Goal: Book appointment/travel/reservation

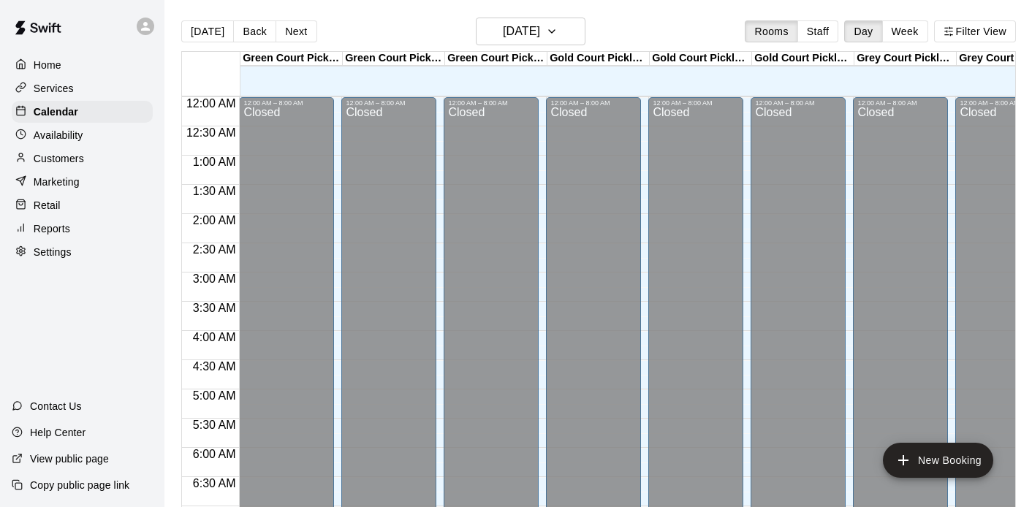
scroll to position [449, 0]
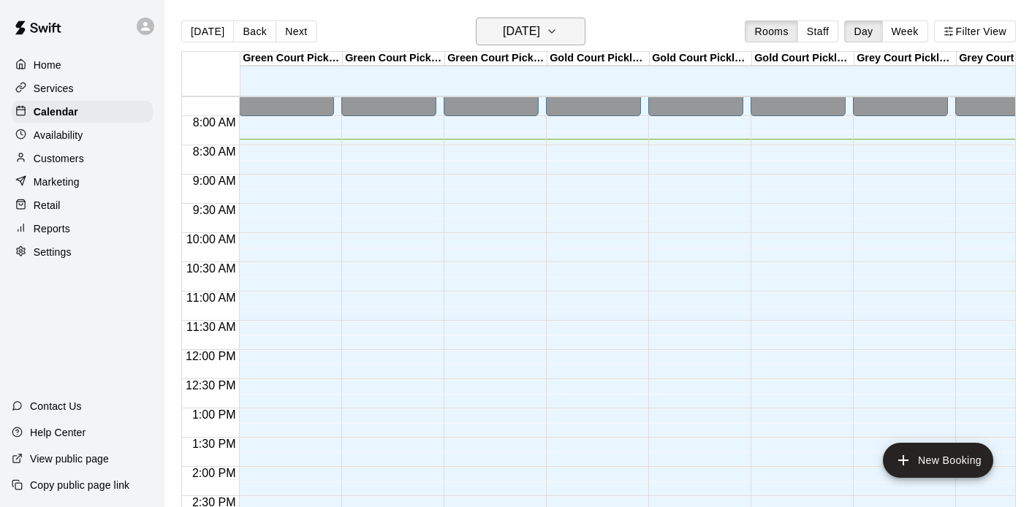
click at [540, 39] on h6 "[DATE]" at bounding box center [521, 31] width 37 height 20
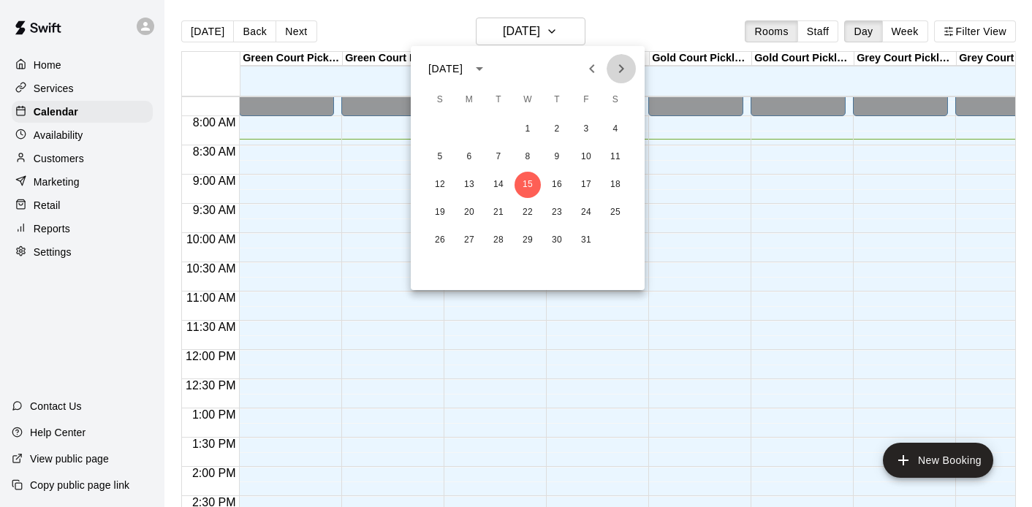
click at [615, 71] on icon "Next month" at bounding box center [621, 69] width 18 height 18
click at [550, 123] on button "4" at bounding box center [557, 129] width 26 height 26
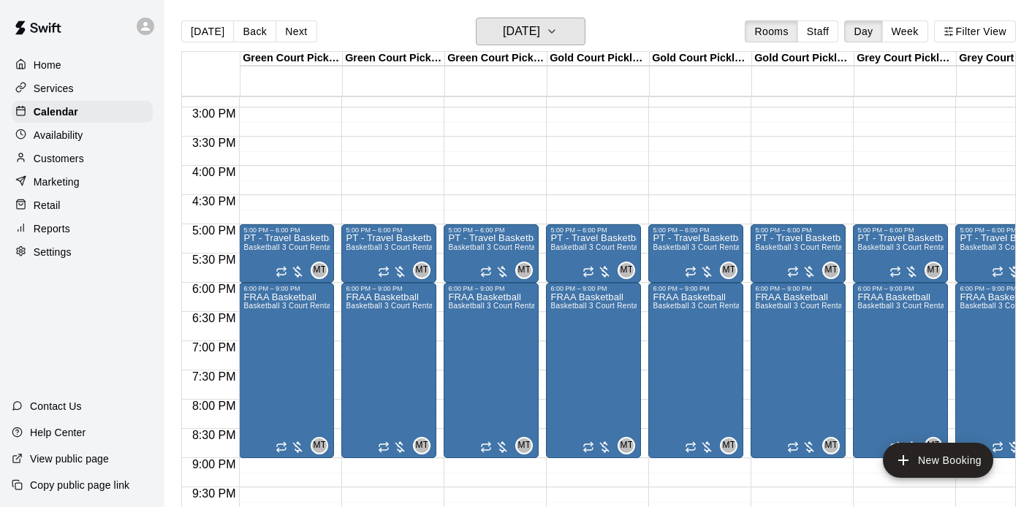
scroll to position [977, 0]
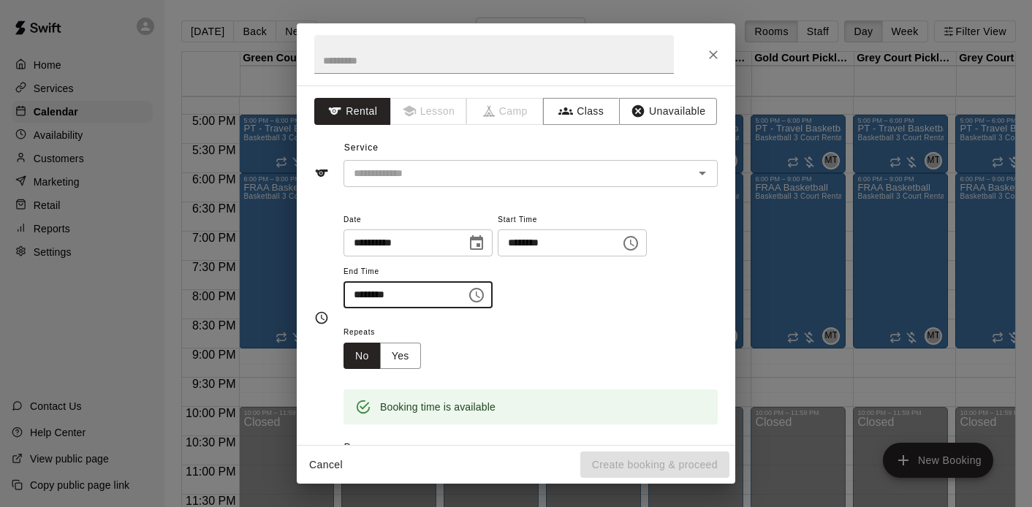
click at [362, 295] on input "********" at bounding box center [399, 294] width 113 height 27
click at [406, 185] on div "​" at bounding box center [530, 173] width 374 height 27
type input "********"
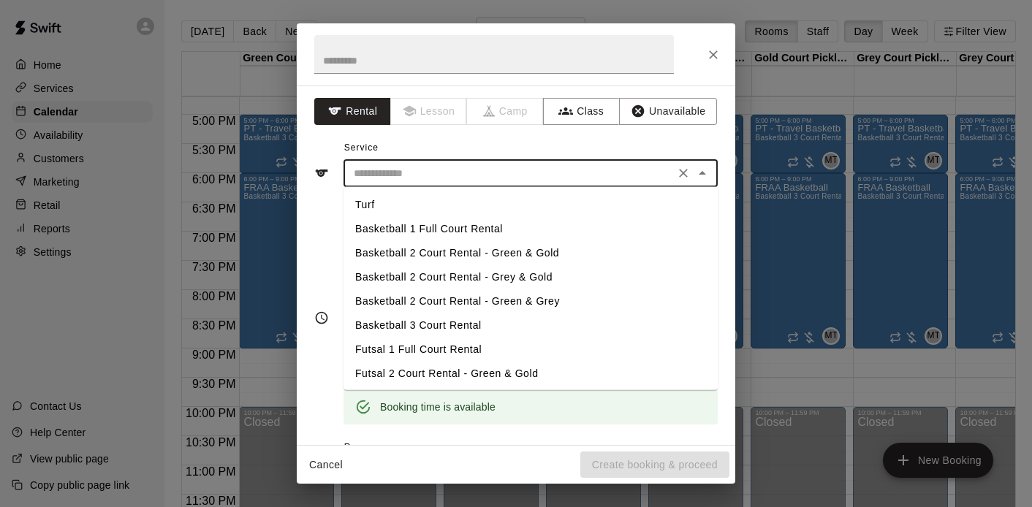
click at [424, 319] on li "Basketball 3 Court Rental" at bounding box center [530, 326] width 374 height 24
type input "**********"
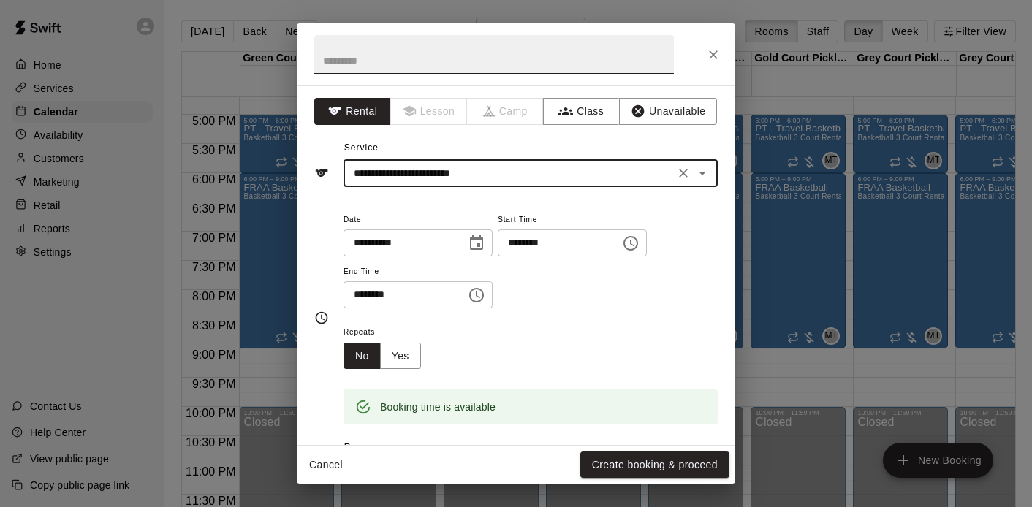
click at [395, 67] on input "text" at bounding box center [494, 54] width 360 height 39
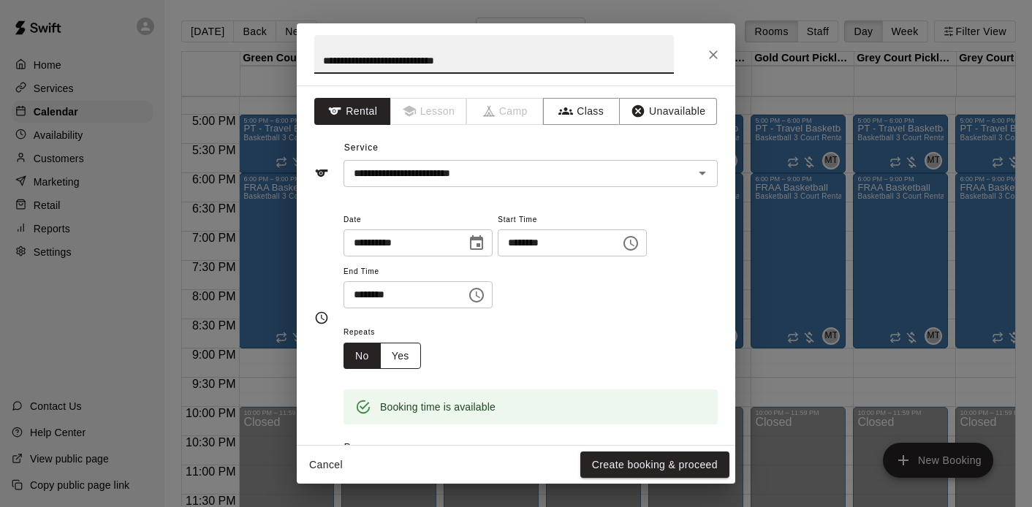
type input "**********"
click at [408, 361] on button "Yes" at bounding box center [400, 356] width 41 height 27
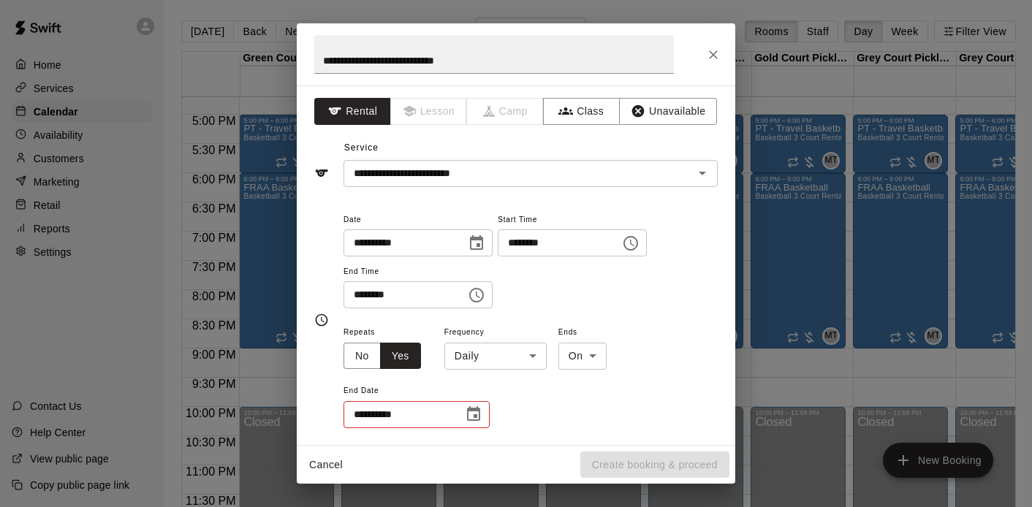
click at [509, 362] on body "Home Services Calendar Availability Customers Marketing Retail Reports Settings…" at bounding box center [516, 265] width 1032 height 531
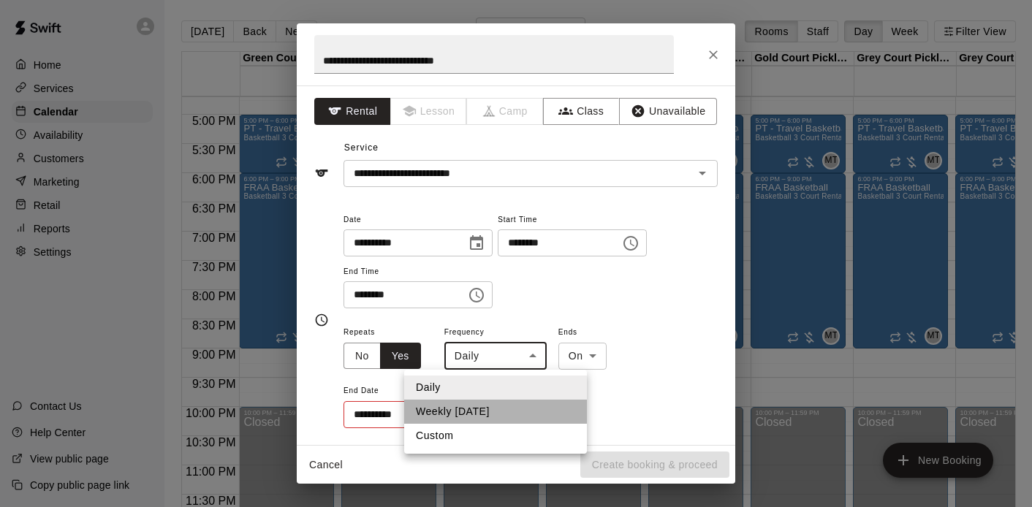
click at [476, 411] on li "Weekly [DATE]" at bounding box center [495, 412] width 183 height 24
type input "******"
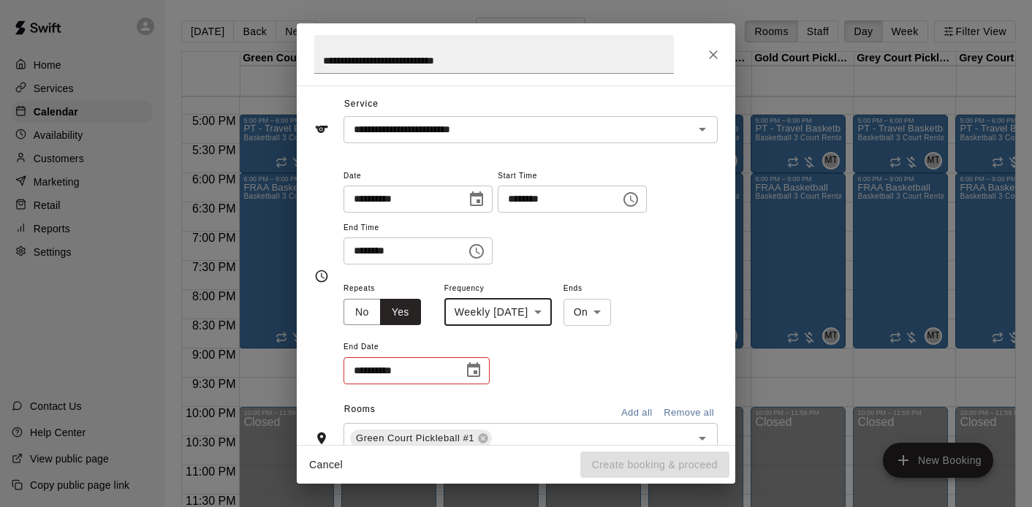
scroll to position [77, 0]
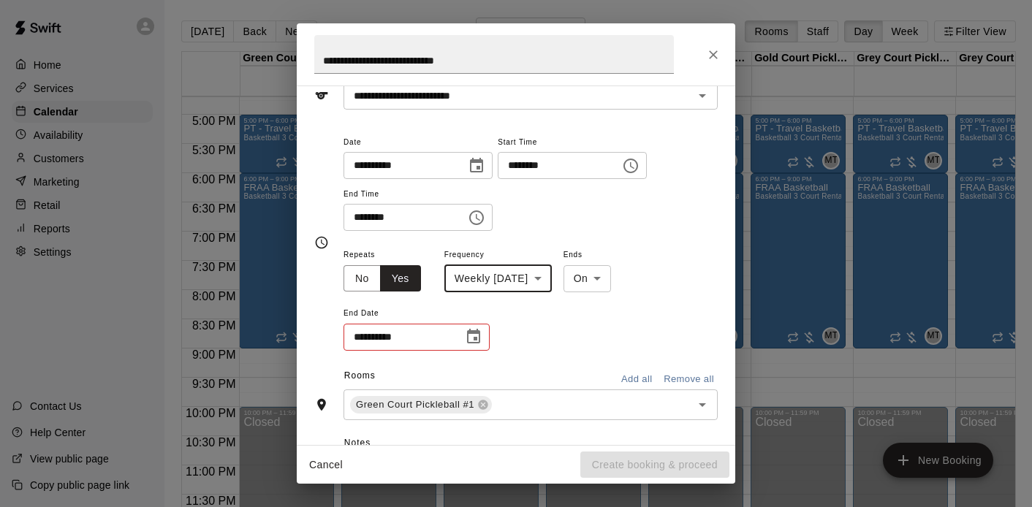
click at [478, 335] on icon "Choose date" at bounding box center [474, 337] width 18 height 18
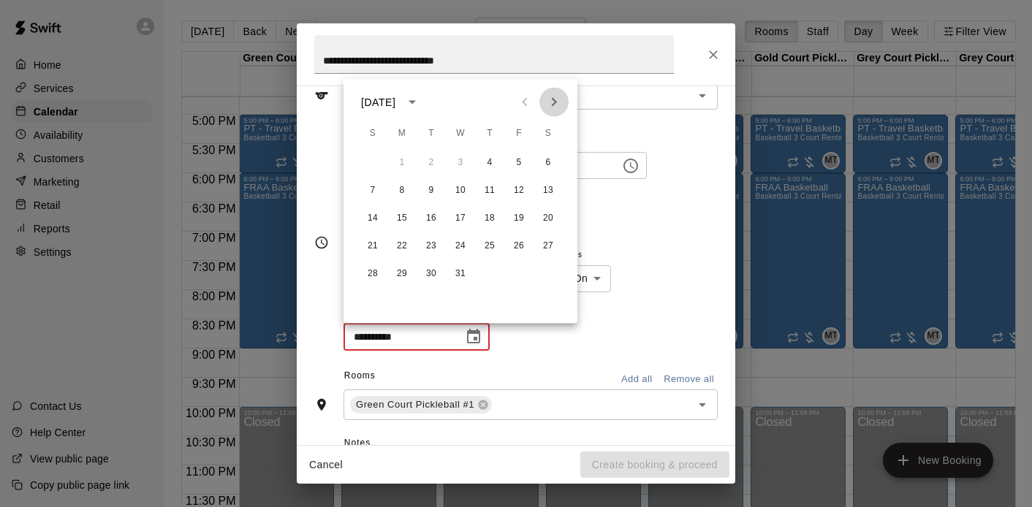
click at [551, 101] on icon "Next month" at bounding box center [554, 103] width 18 height 18
click at [556, 99] on icon "Next month" at bounding box center [554, 103] width 18 height 18
click at [493, 187] on button "12" at bounding box center [489, 191] width 26 height 26
type input "**********"
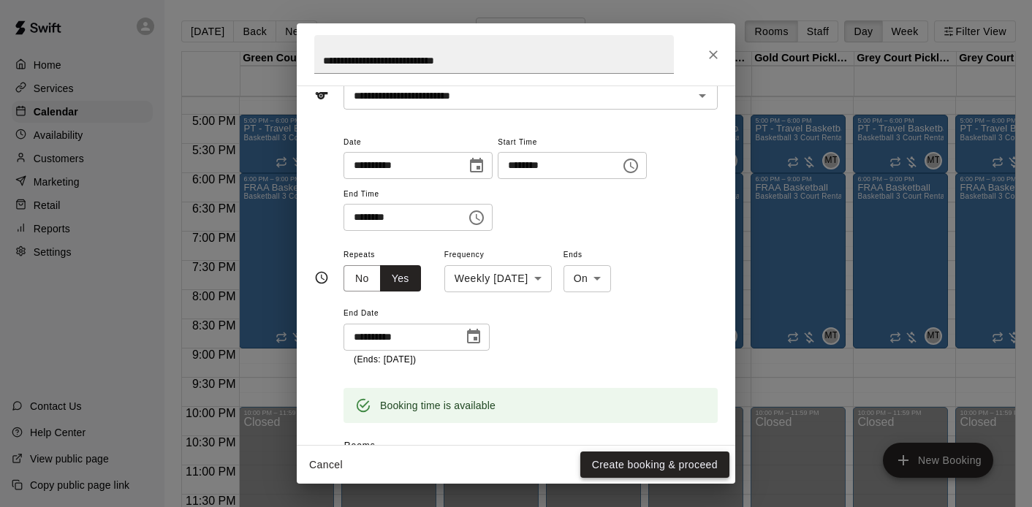
click at [630, 460] on button "Create booking & proceed" at bounding box center [654, 465] width 149 height 27
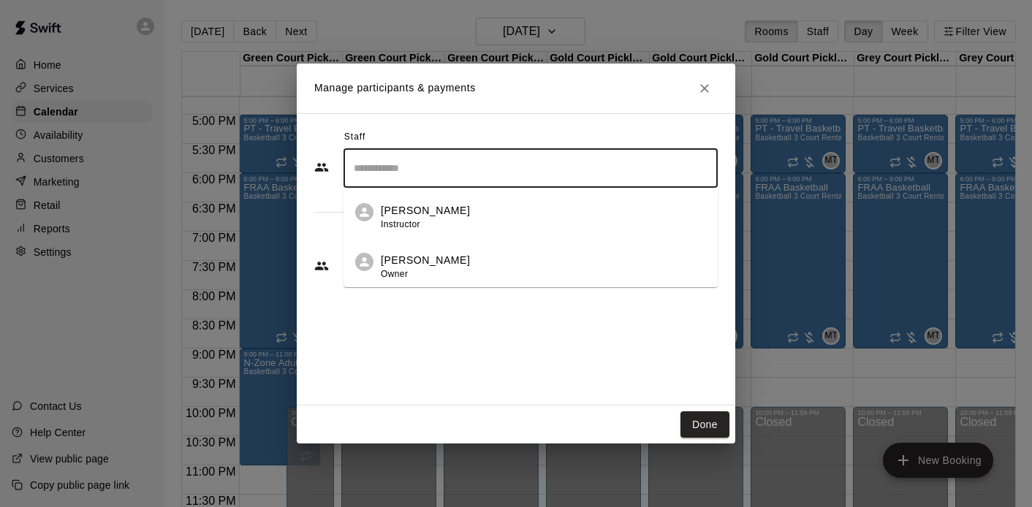
click at [406, 177] on input "Search staff" at bounding box center [530, 169] width 361 height 26
click at [400, 253] on p "[PERSON_NAME]" at bounding box center [425, 260] width 89 height 15
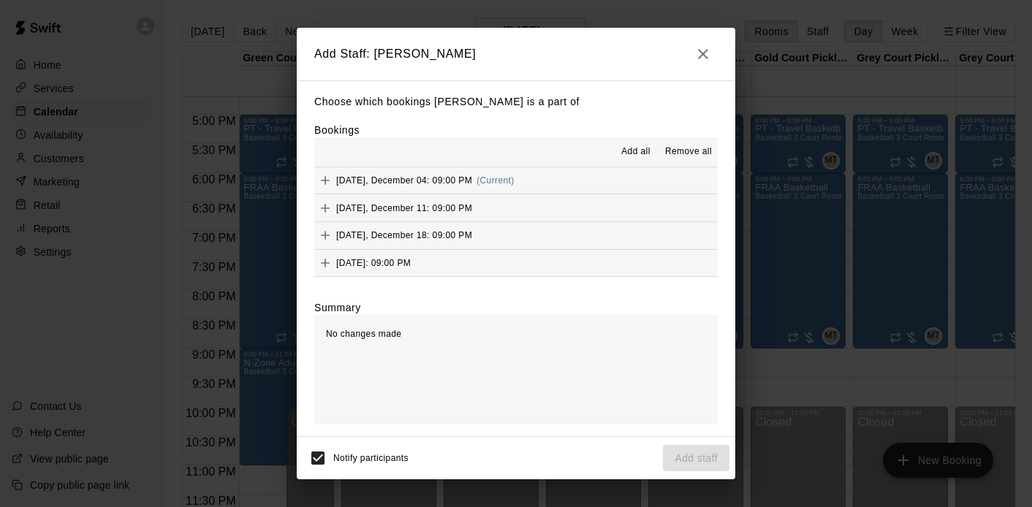
click at [633, 151] on span "Add all" at bounding box center [635, 152] width 29 height 15
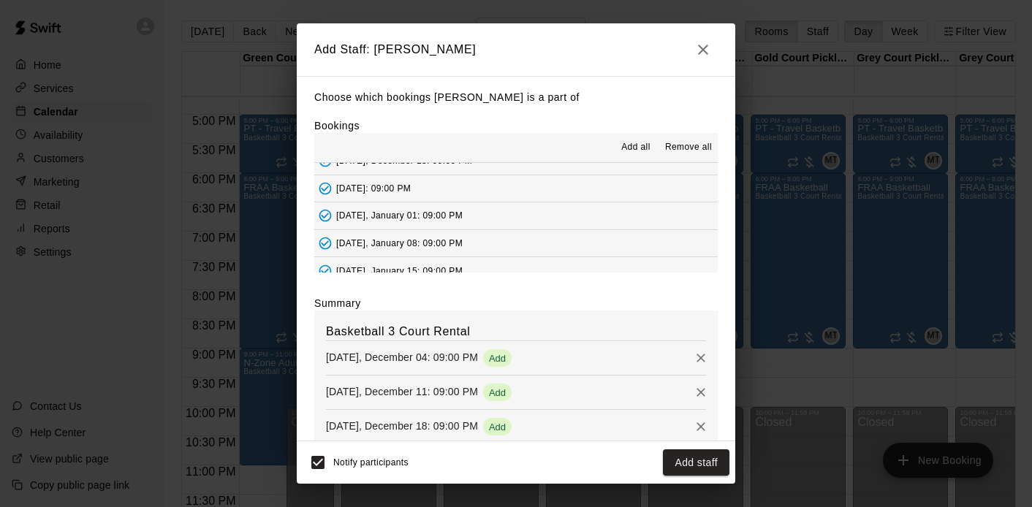
scroll to position [82, 0]
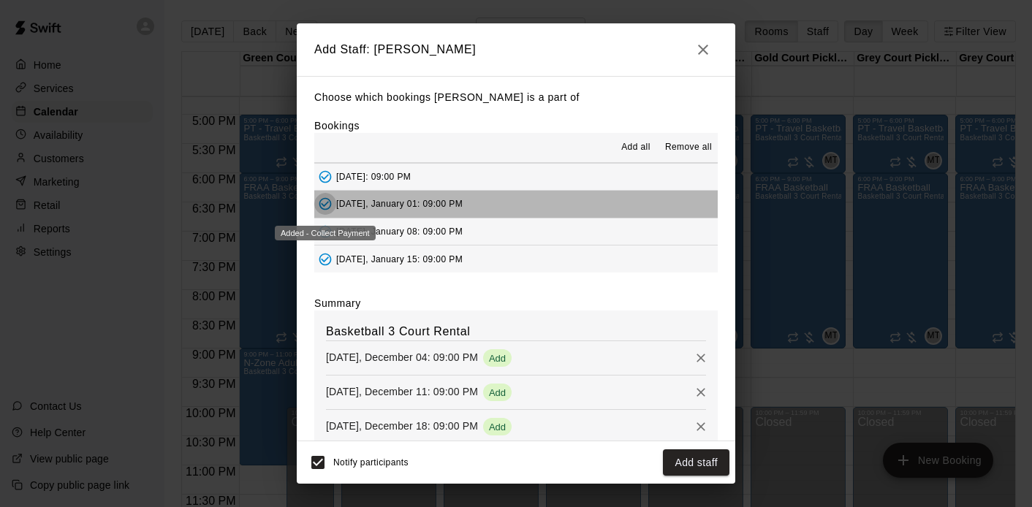
click at [324, 201] on icon "Added - Collect Payment" at bounding box center [325, 204] width 15 height 15
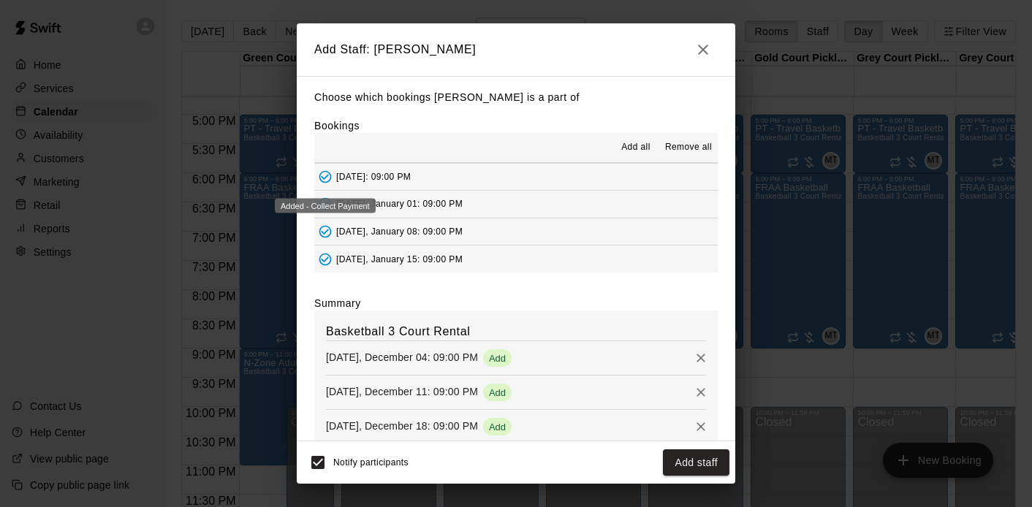
click at [324, 176] on icon "Added - Collect Payment" at bounding box center [325, 177] width 15 height 15
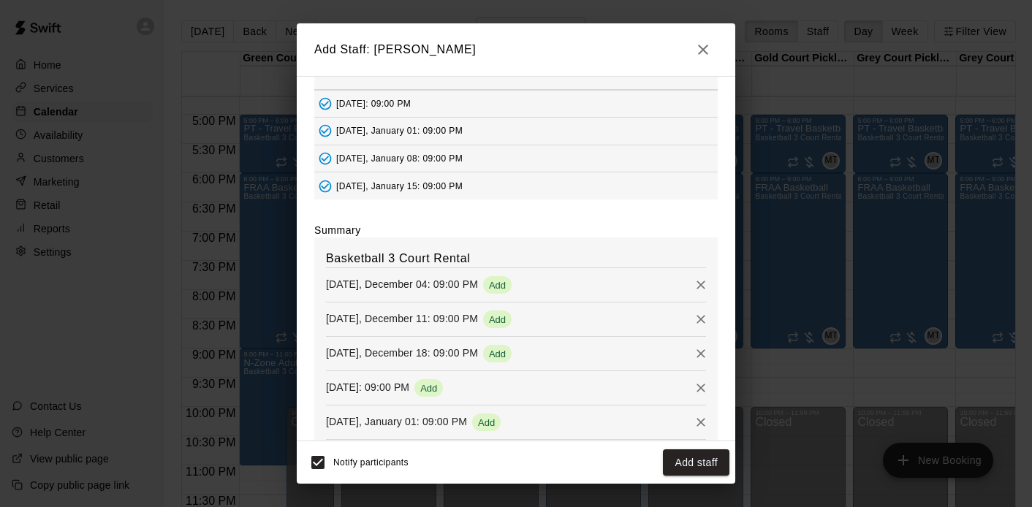
scroll to position [90, 0]
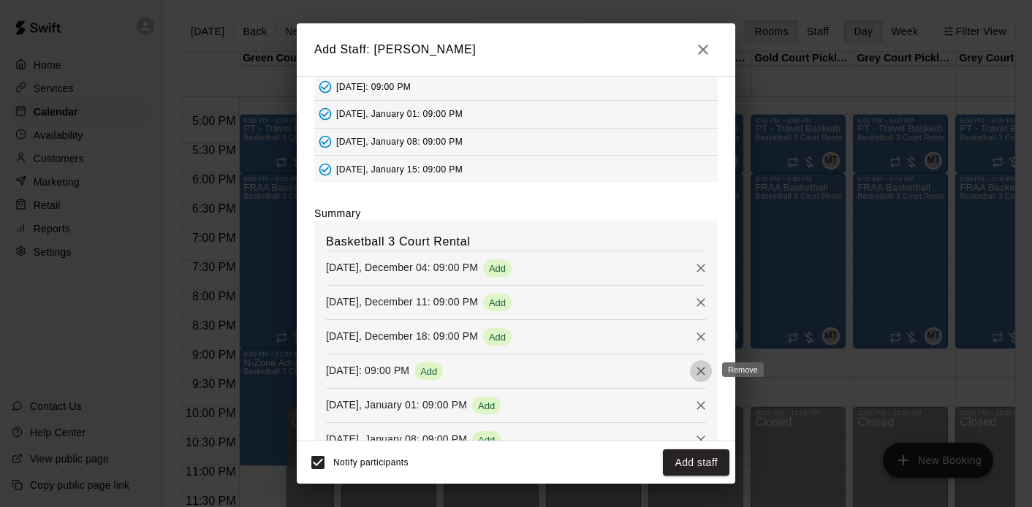
click at [703, 371] on icon "Remove" at bounding box center [701, 371] width 15 height 15
click at [680, 462] on button "Add staff" at bounding box center [696, 462] width 67 height 27
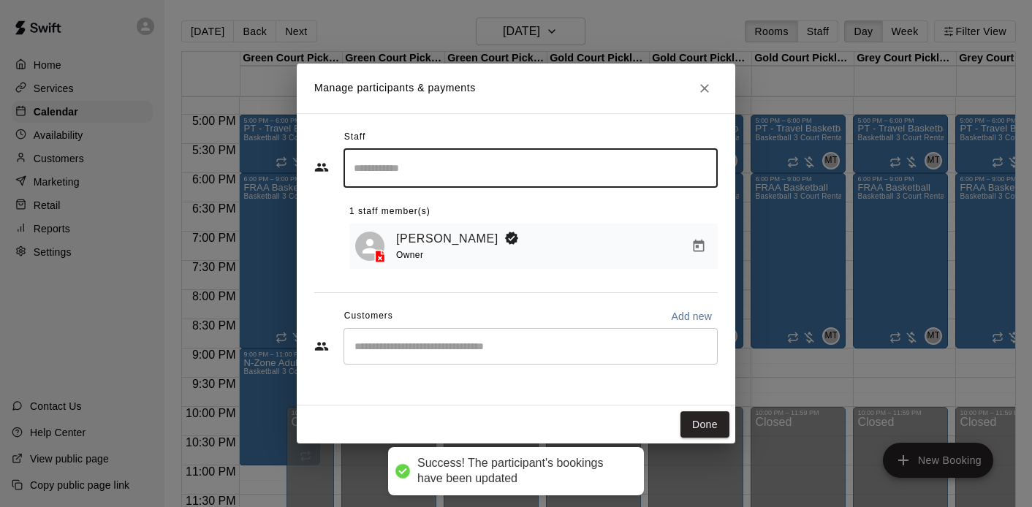
click at [683, 319] on p "Add new" at bounding box center [691, 316] width 41 height 15
select select "**"
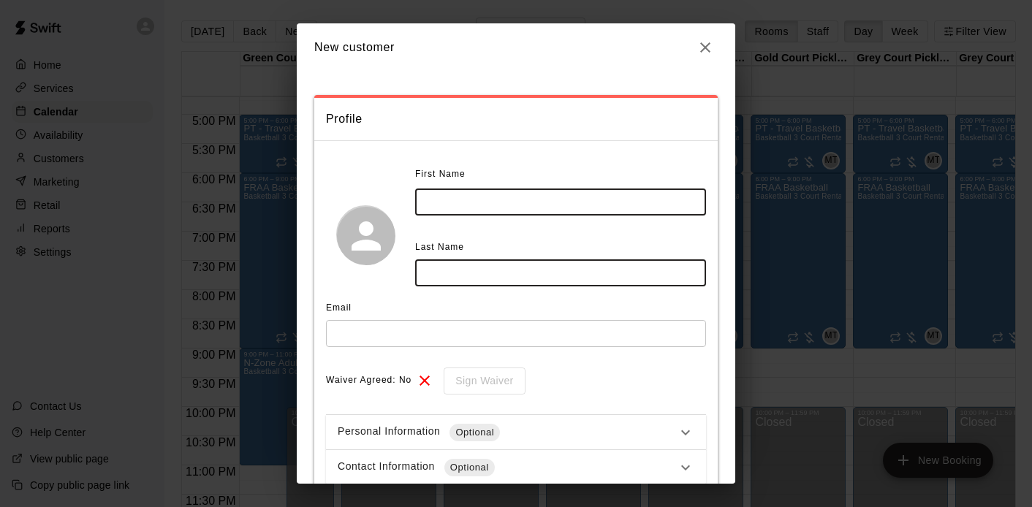
click at [462, 208] on input "text" at bounding box center [560, 202] width 291 height 27
type input "*****"
type input "******"
click at [419, 333] on input "text" at bounding box center [516, 333] width 380 height 27
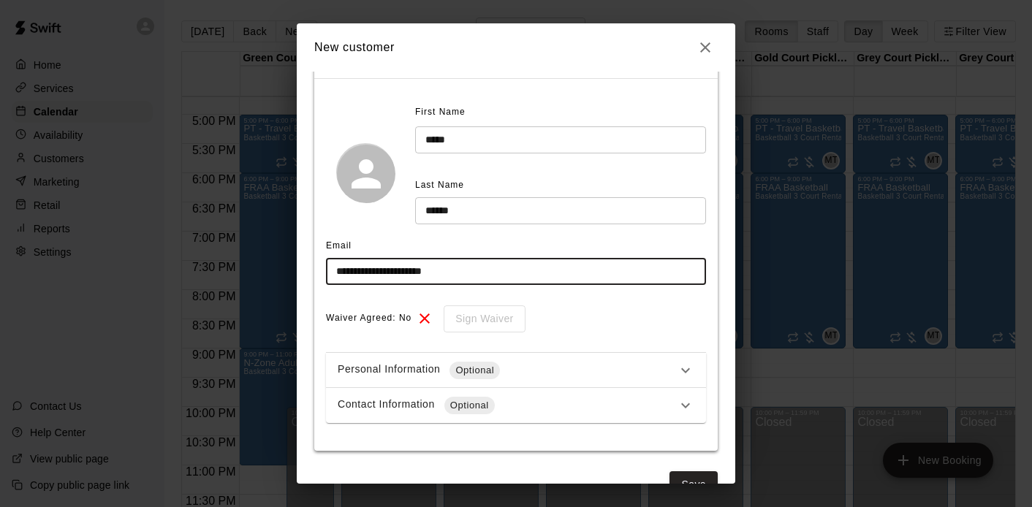
scroll to position [96, 0]
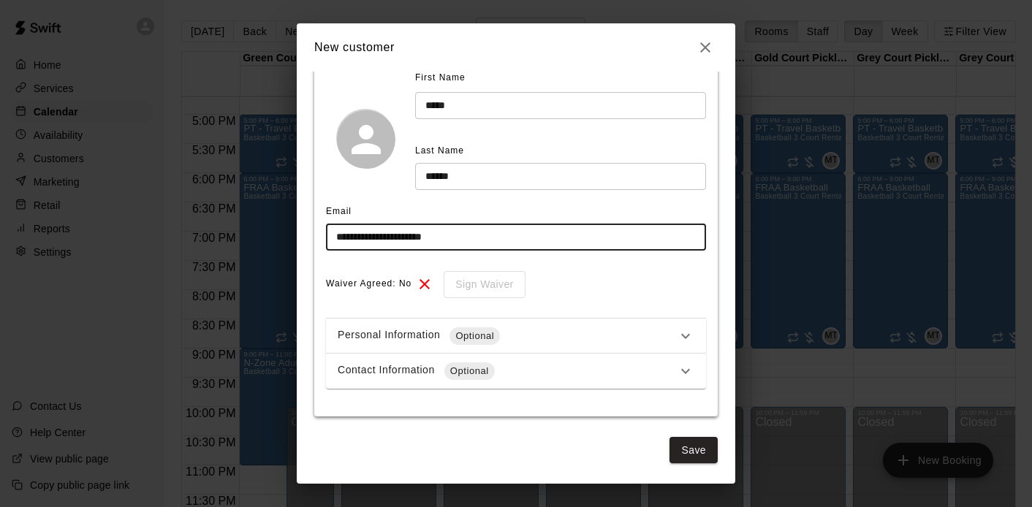
type input "**********"
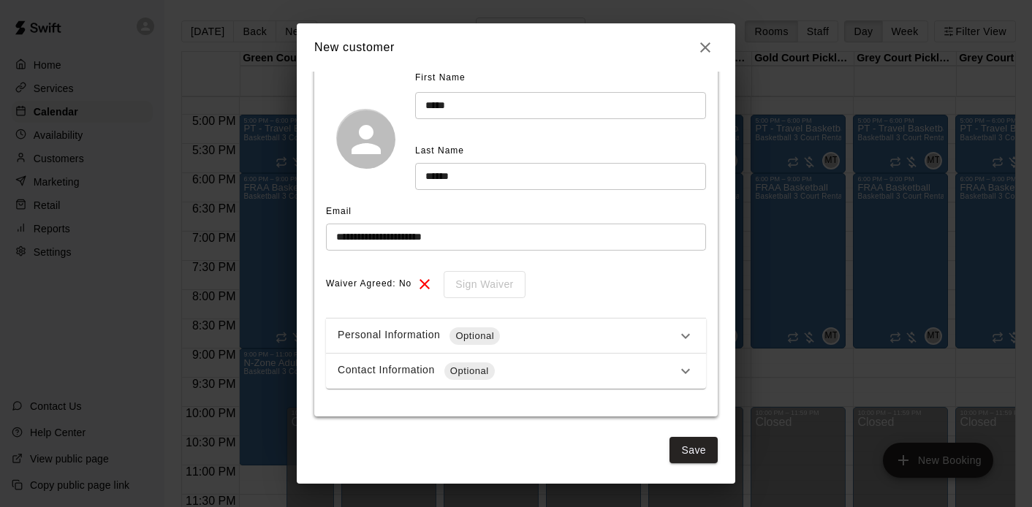
click at [414, 372] on div "Contact Information Optional" at bounding box center [507, 371] width 339 height 18
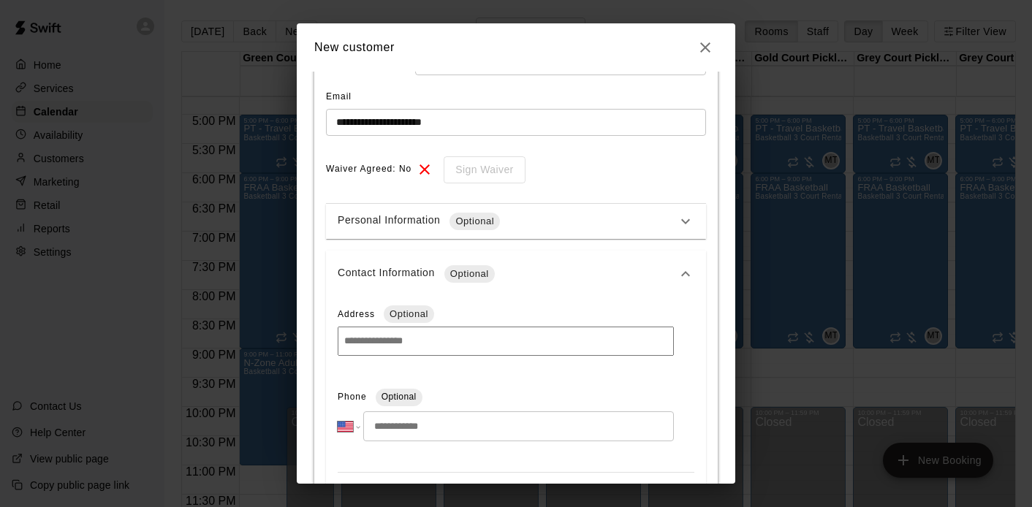
scroll to position [213, 0]
click at [398, 425] on input "tel" at bounding box center [518, 424] width 311 height 30
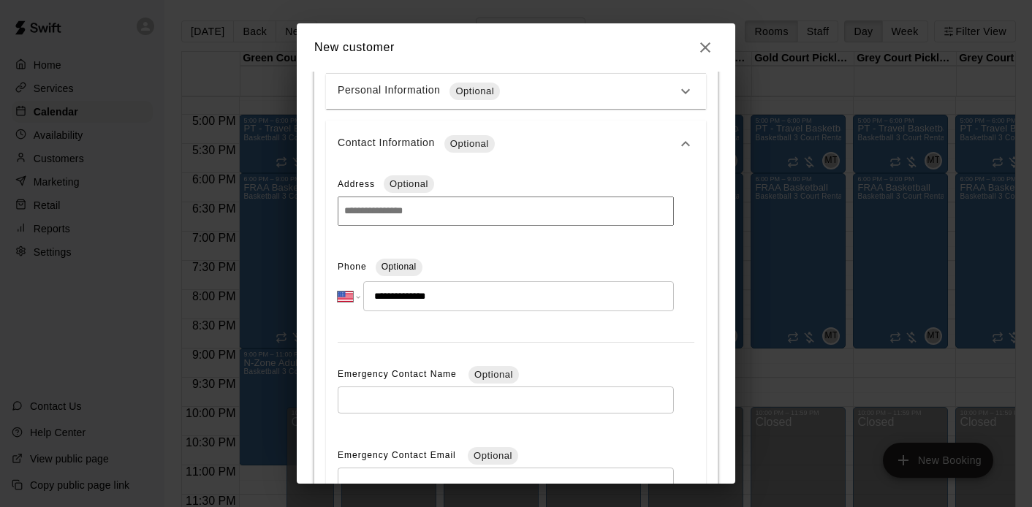
scroll to position [569, 0]
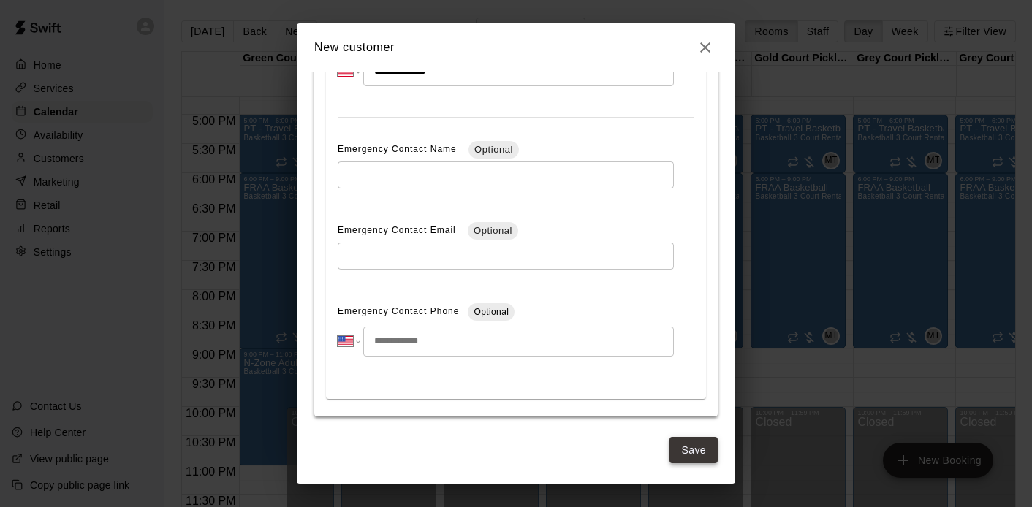
type input "**********"
click at [685, 447] on button "Save" at bounding box center [693, 450] width 48 height 27
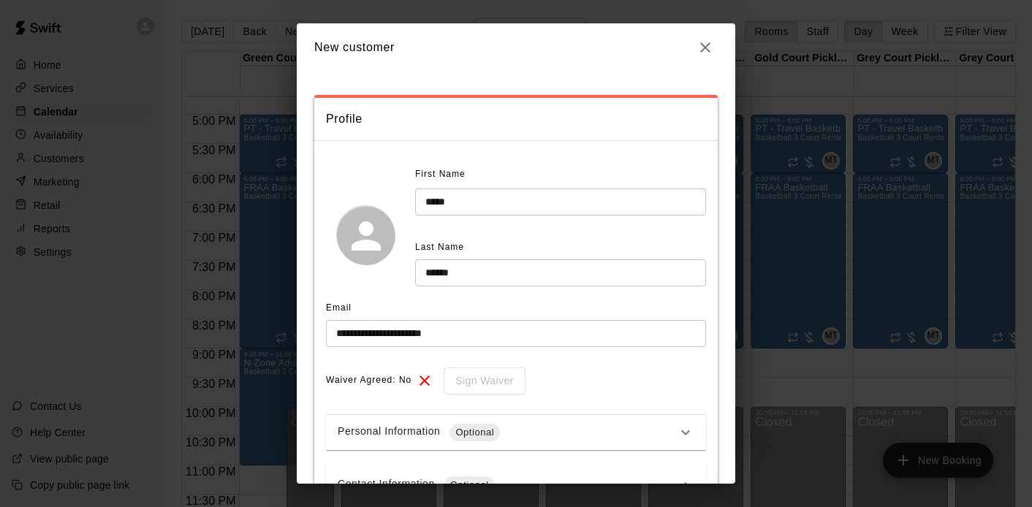
select select "**"
click at [702, 56] on button "button" at bounding box center [705, 47] width 25 height 25
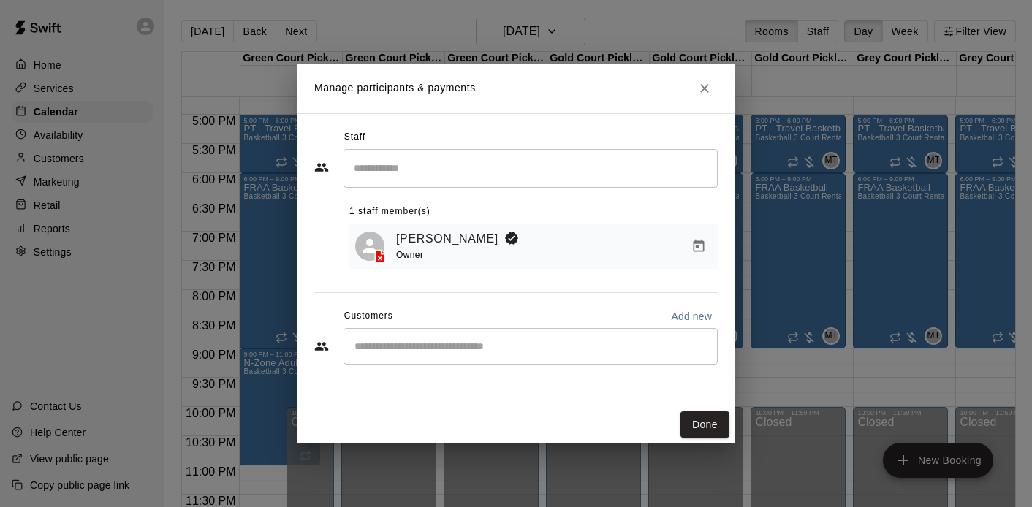
click at [486, 339] on div "​" at bounding box center [530, 346] width 374 height 37
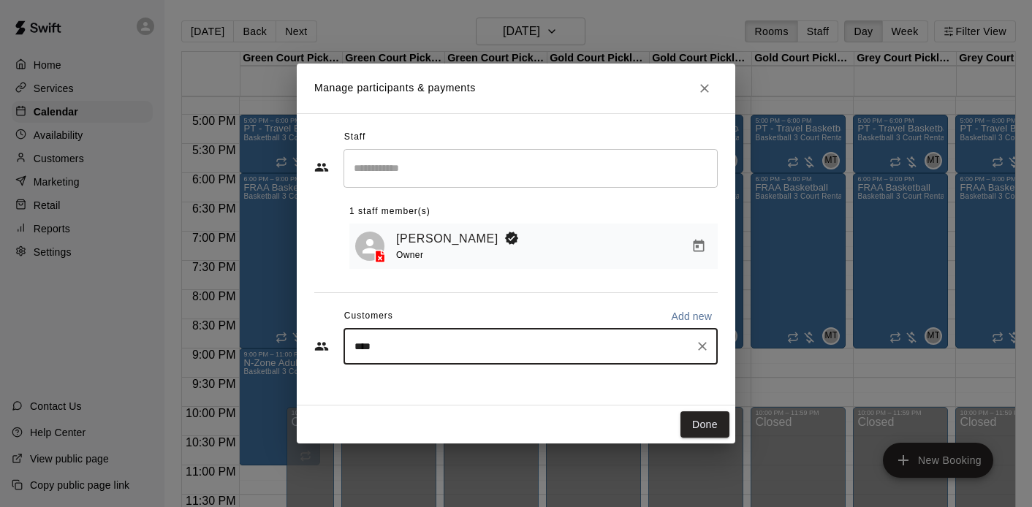
type input "*****"
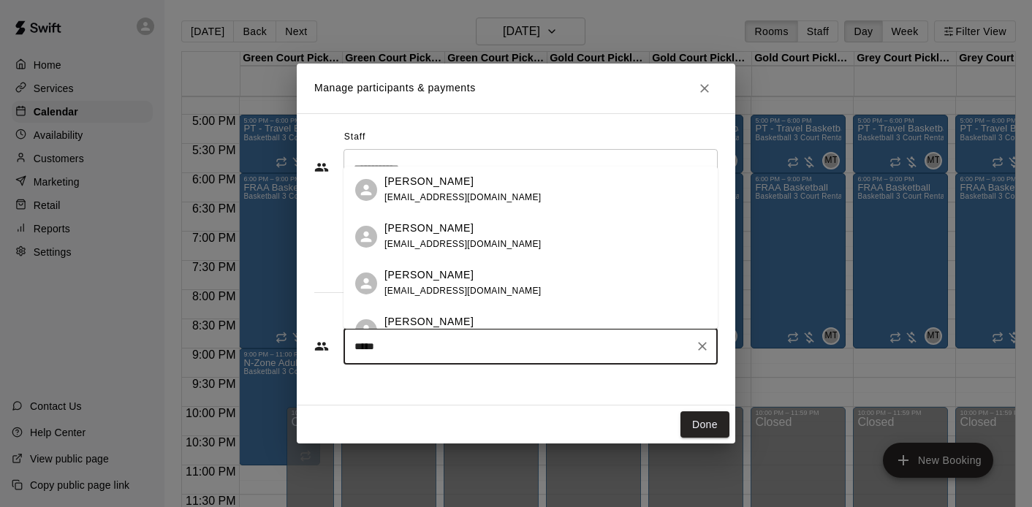
click at [386, 235] on p "[PERSON_NAME]" at bounding box center [428, 228] width 89 height 15
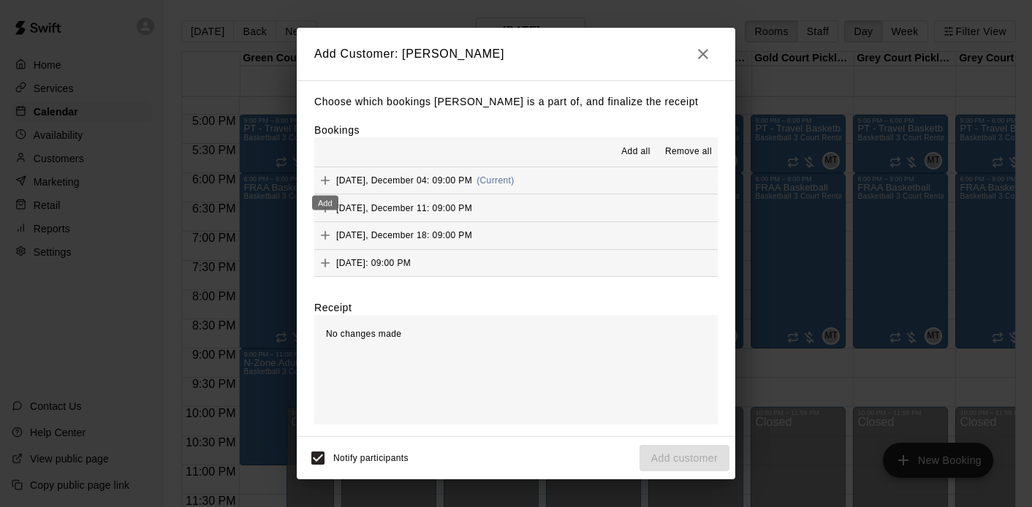
click at [322, 178] on icon "Add" at bounding box center [325, 180] width 15 height 15
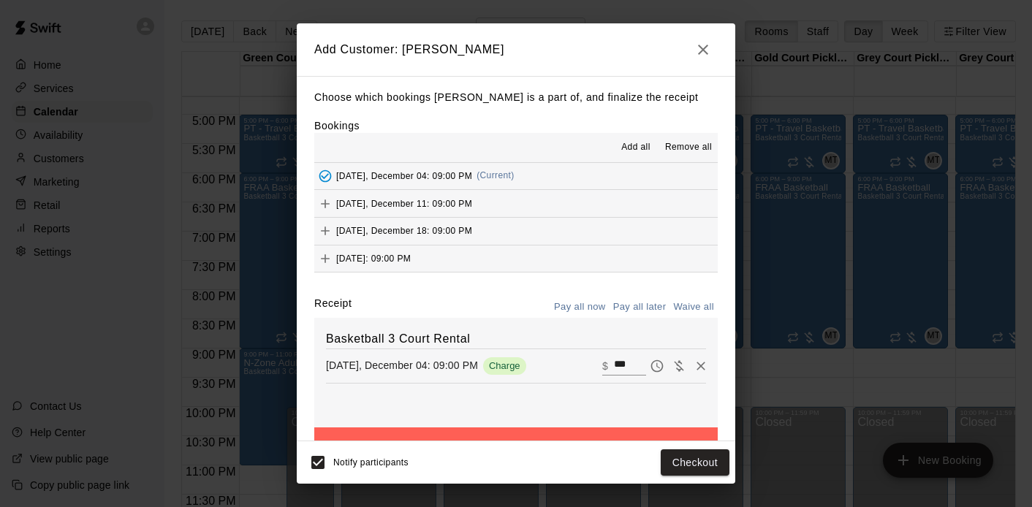
click at [380, 209] on div "[DATE], December 11: 09:00 PM" at bounding box center [393, 204] width 158 height 22
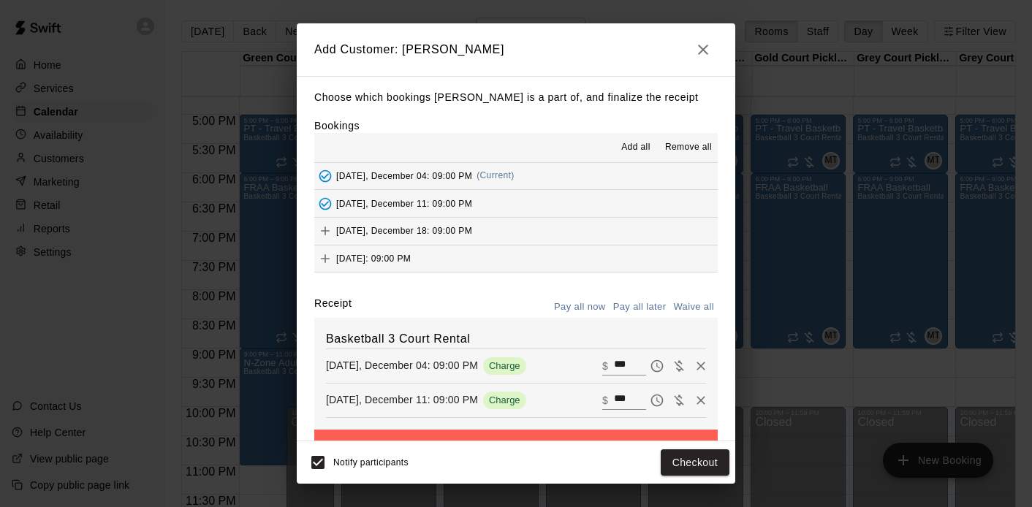
click at [373, 230] on span "[DATE], December 18: 09:00 PM" at bounding box center [404, 231] width 136 height 10
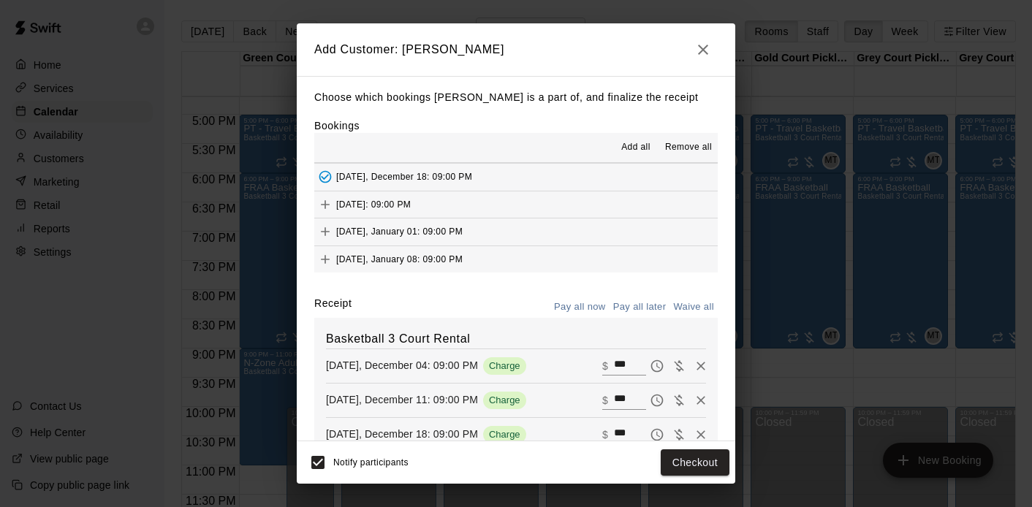
scroll to position [61, 0]
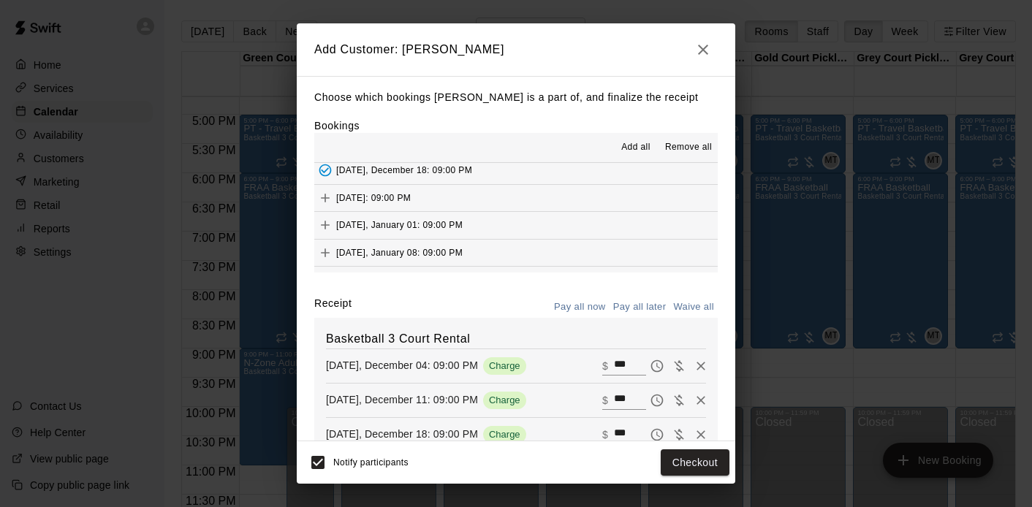
click at [376, 251] on span "[DATE], January 08: 09:00 PM" at bounding box center [399, 253] width 126 height 10
click at [381, 227] on span "[DATE], January 15: 09:00 PM" at bounding box center [399, 222] width 126 height 10
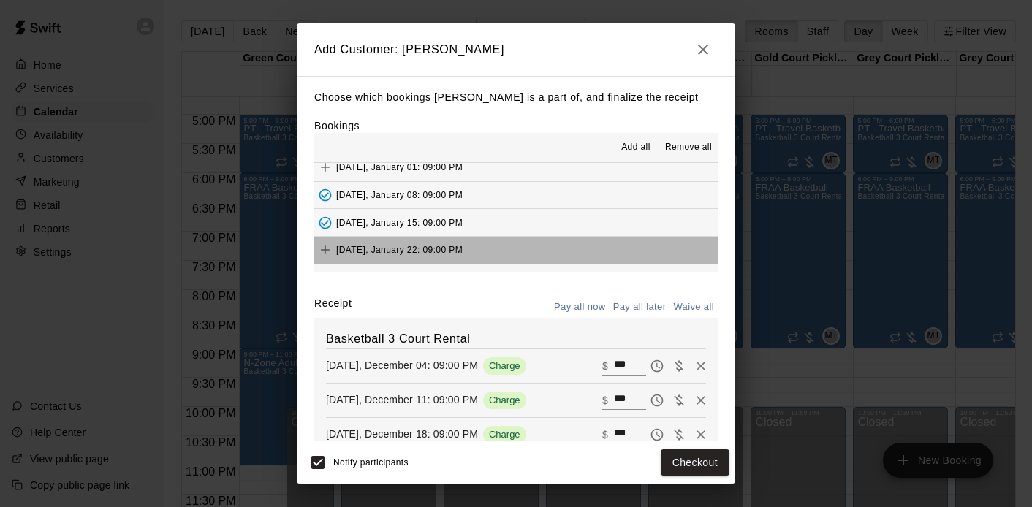
click at [382, 252] on span "[DATE], January 22: 09:00 PM" at bounding box center [399, 250] width 126 height 10
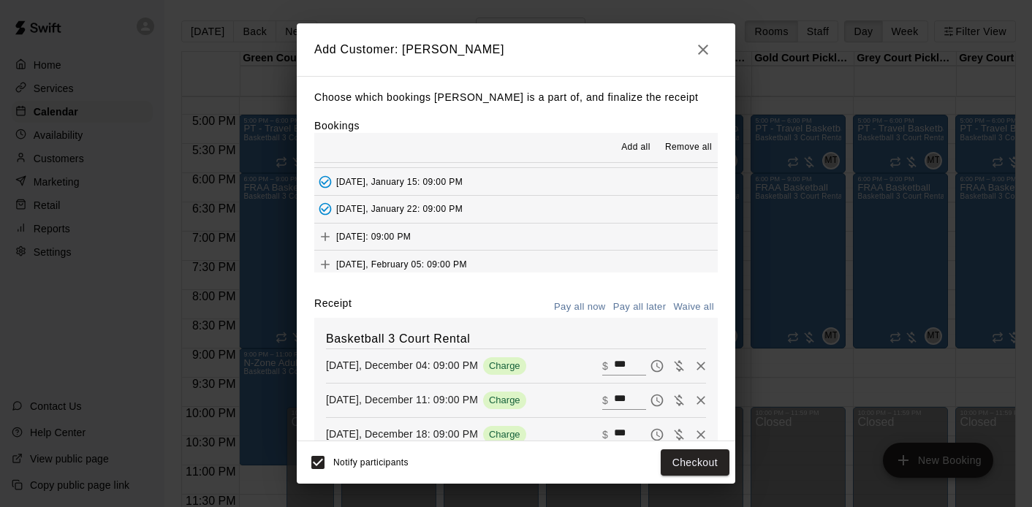
scroll to position [172, 0]
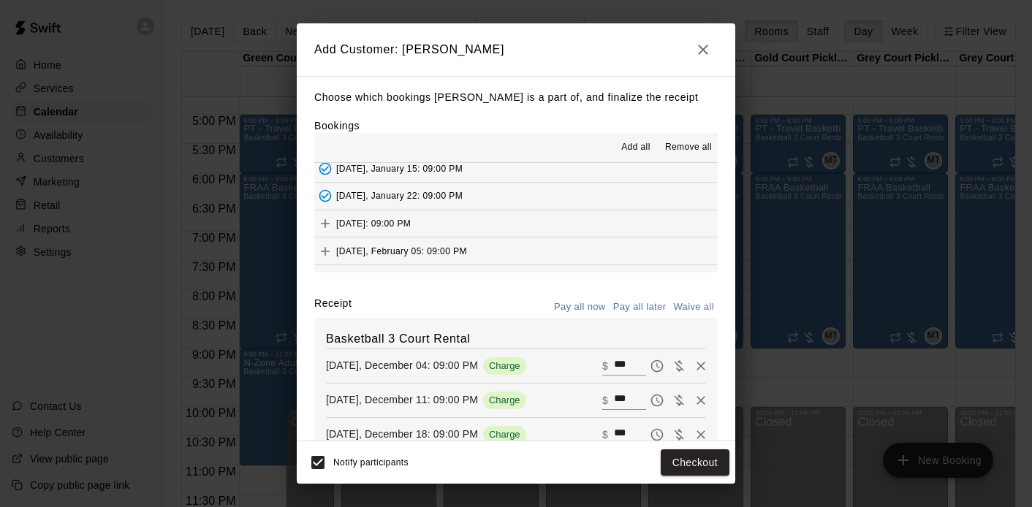
click at [381, 225] on span "[DATE]: 09:00 PM" at bounding box center [373, 224] width 75 height 10
click at [383, 248] on span "[DATE], February 05: 09:00 PM" at bounding box center [401, 251] width 131 height 10
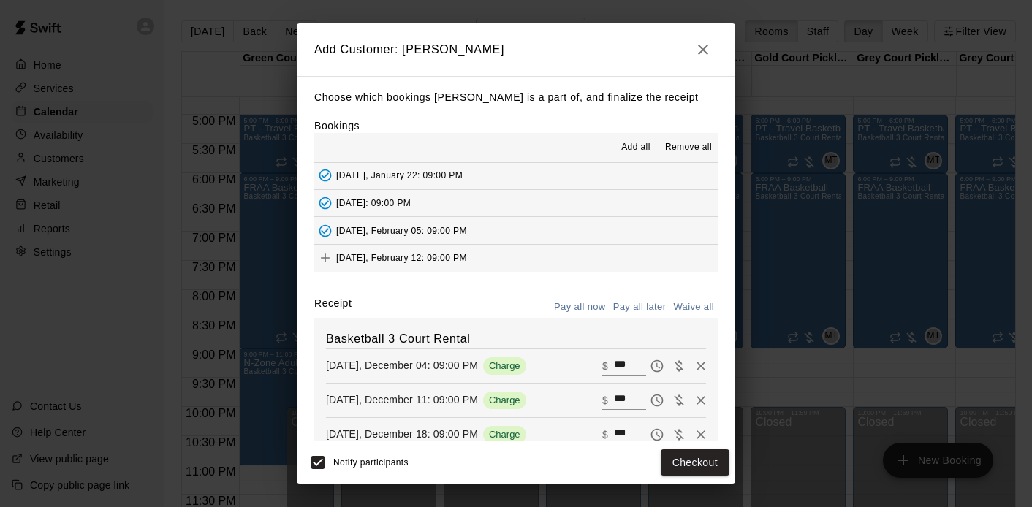
click at [391, 262] on span "[DATE], February 12: 09:00 PM" at bounding box center [401, 258] width 131 height 10
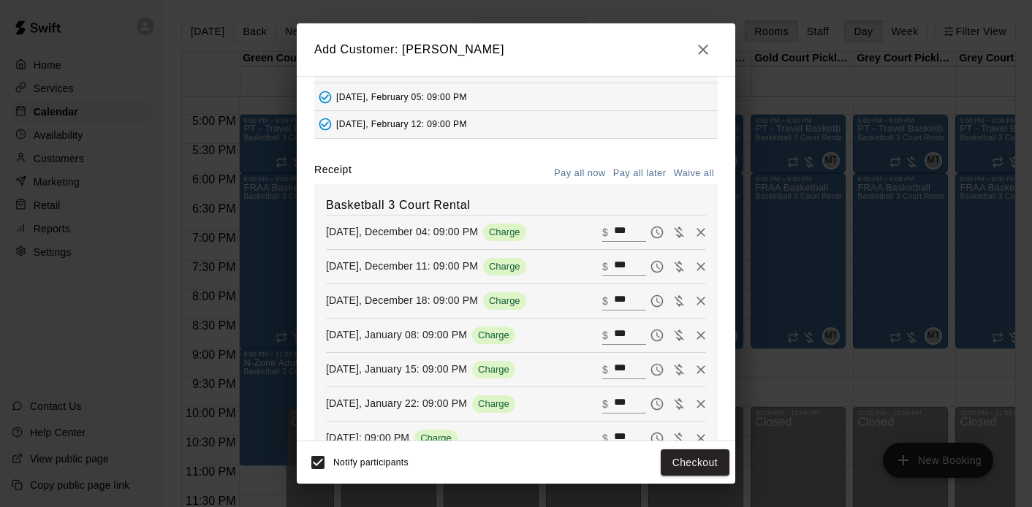
scroll to position [0, 0]
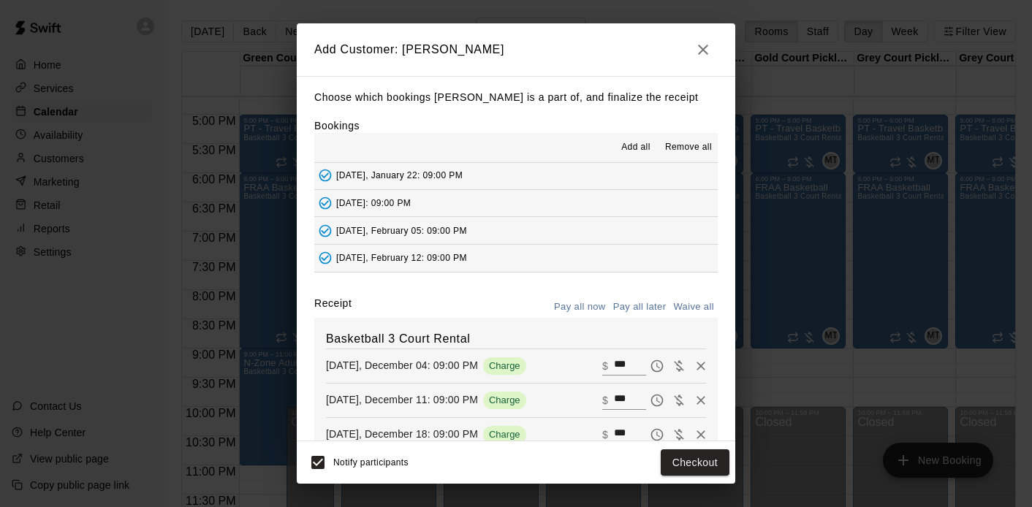
click at [634, 303] on button "Pay all later" at bounding box center [640, 307] width 61 height 23
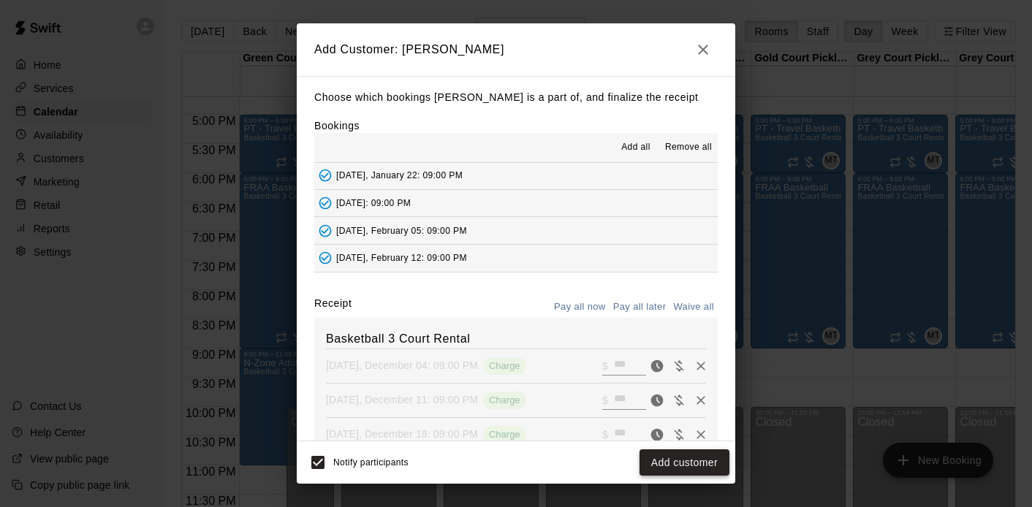
click at [678, 466] on button "Add customer" at bounding box center [684, 462] width 90 height 27
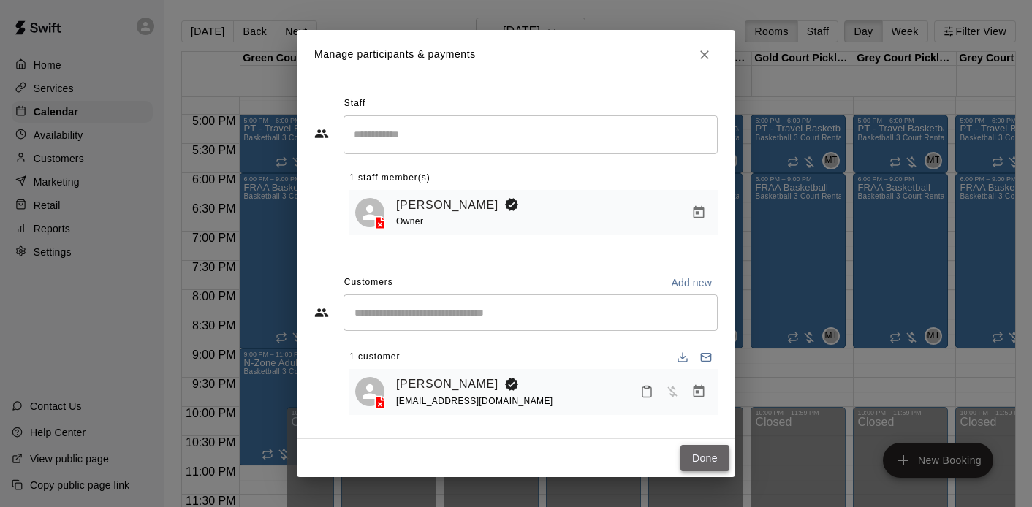
click at [705, 450] on button "Done" at bounding box center [704, 458] width 49 height 27
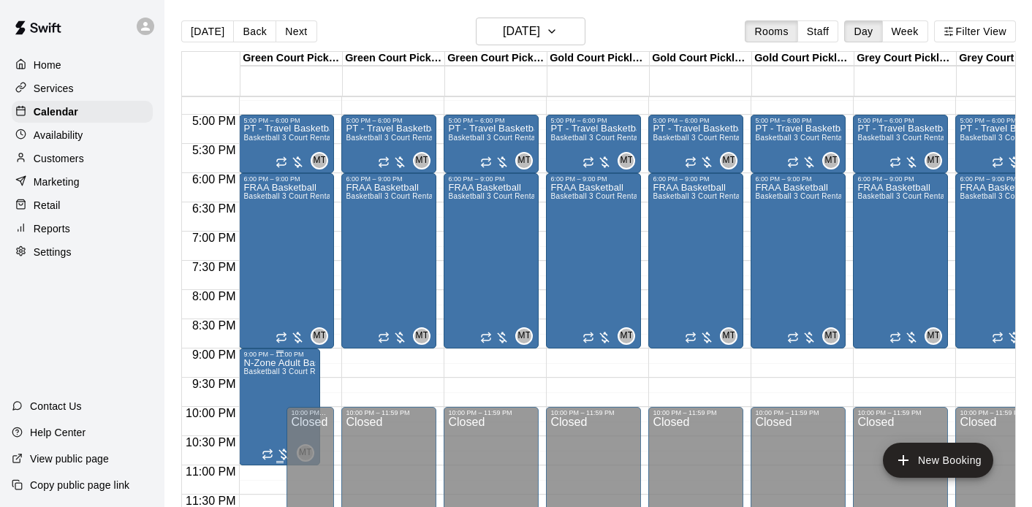
click at [259, 375] on icon "edit" at bounding box center [259, 374] width 18 height 18
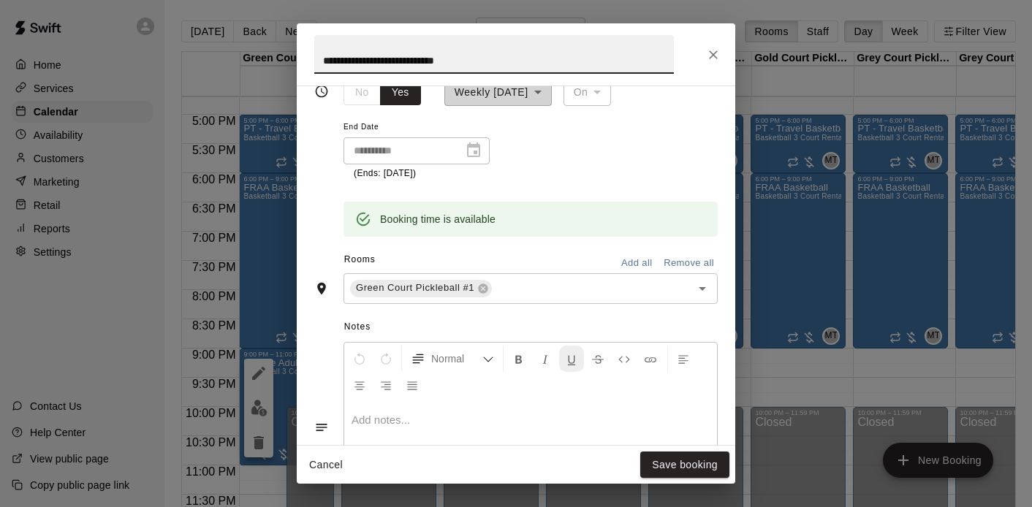
scroll to position [271, 0]
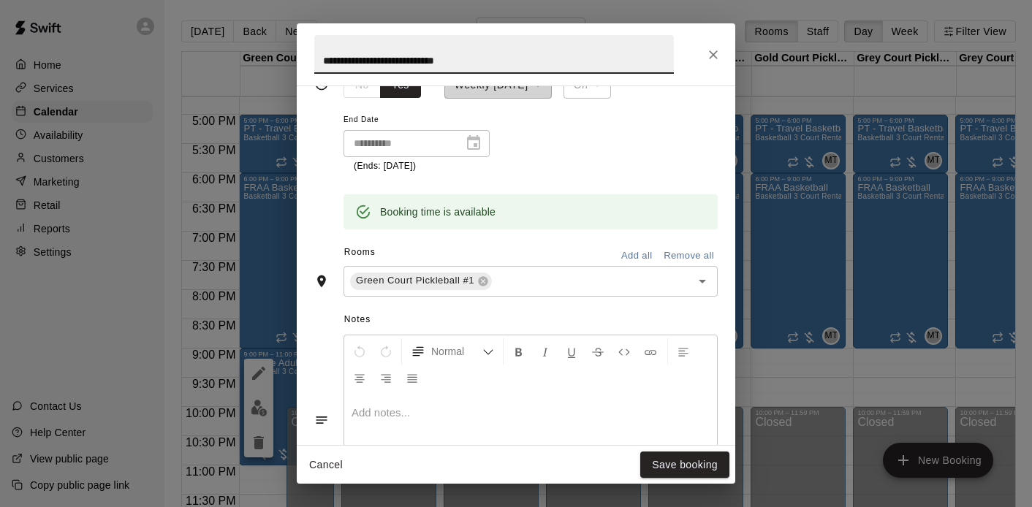
click at [647, 258] on button "Add all" at bounding box center [636, 256] width 47 height 23
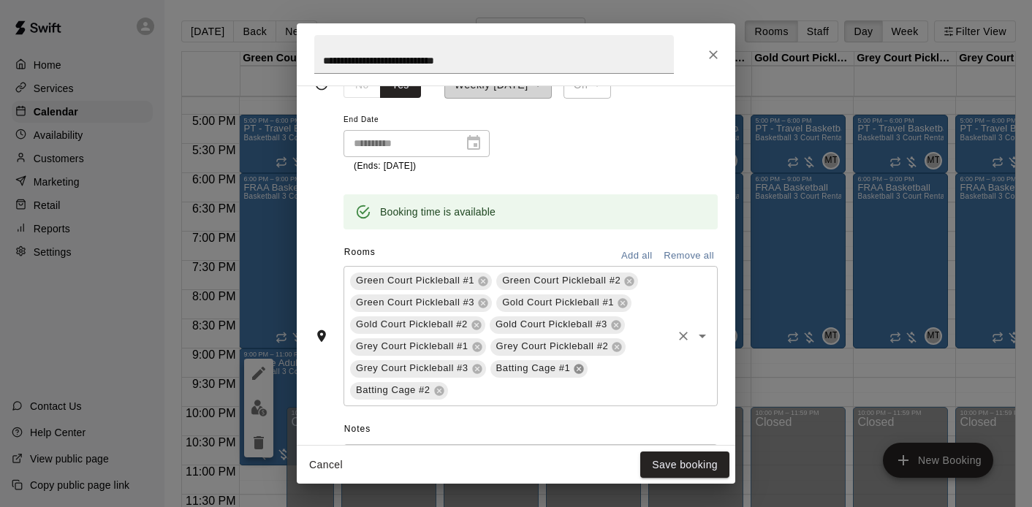
click at [582, 366] on icon at bounding box center [579, 369] width 10 height 10
click at [579, 371] on icon at bounding box center [579, 369] width 10 height 10
click at [672, 469] on button "Save booking" at bounding box center [684, 465] width 89 height 27
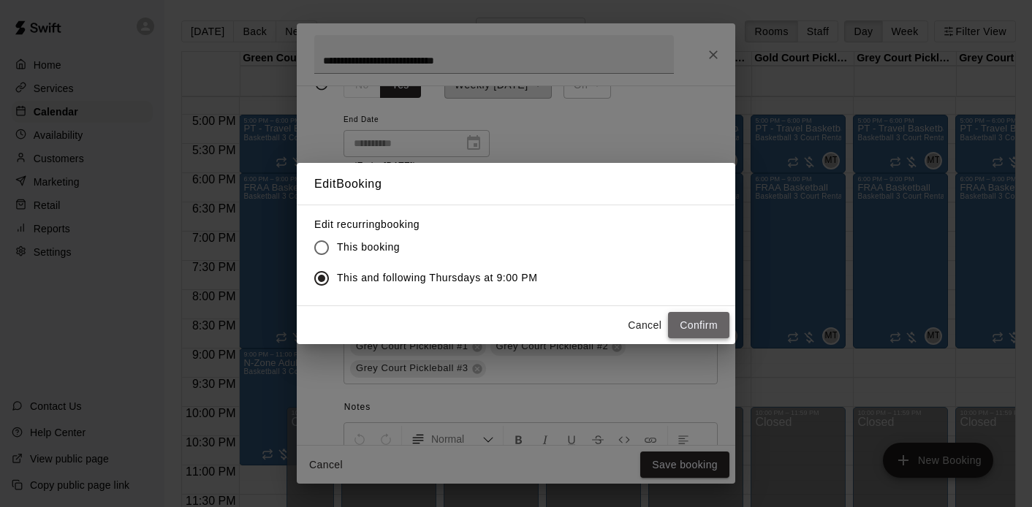
click at [702, 319] on button "Confirm" at bounding box center [698, 325] width 61 height 27
